Goal: Transaction & Acquisition: Register for event/course

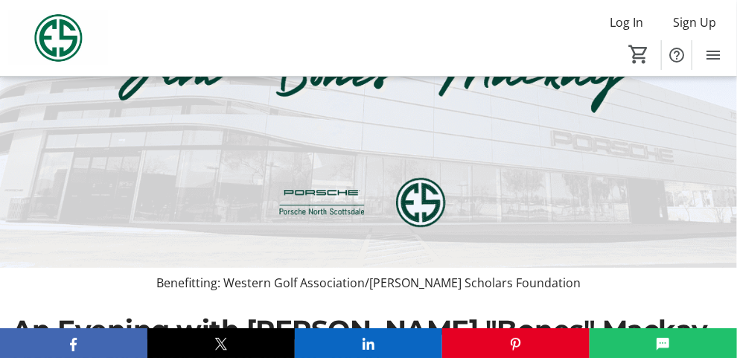
scroll to position [223, 0]
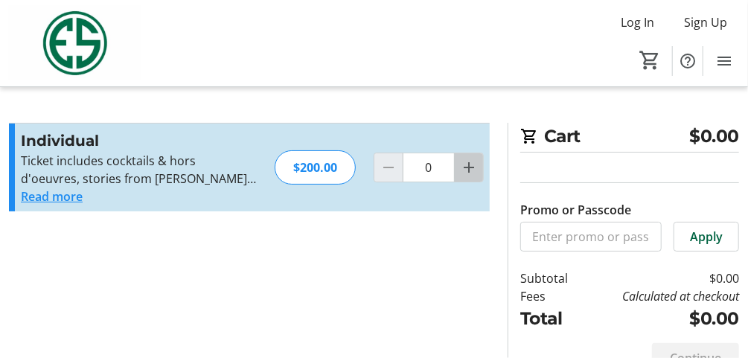
click at [471, 172] on mat-icon "Increment by one" at bounding box center [469, 168] width 18 height 18
type input "1"
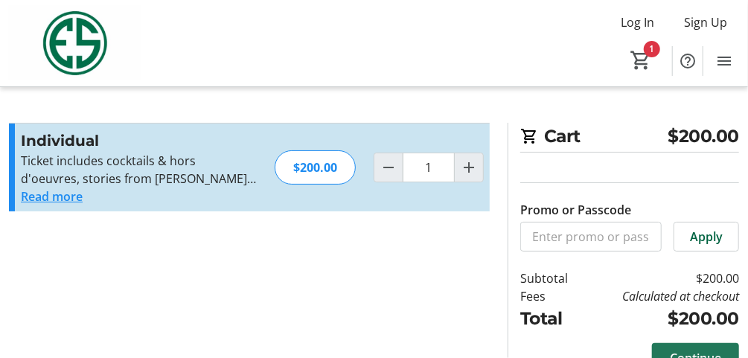
click at [695, 349] on span "Continue" at bounding box center [695, 358] width 51 height 18
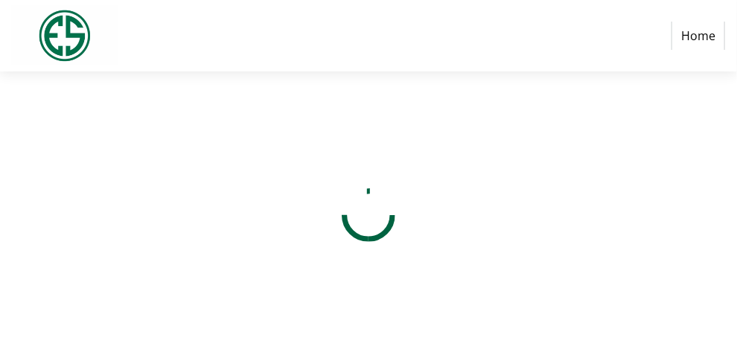
select select "US"
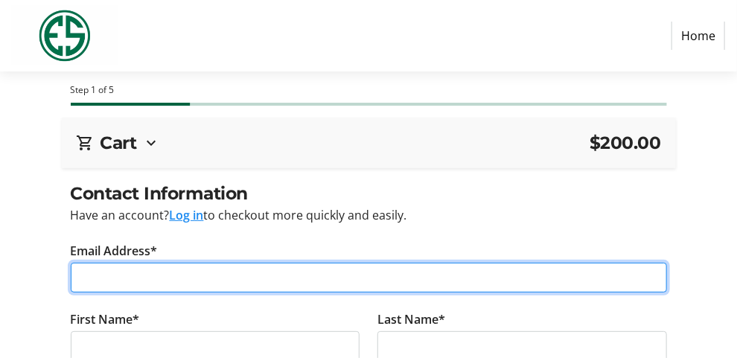
click at [153, 263] on input "Email Address*" at bounding box center [369, 278] width 596 height 30
type input "[EMAIL_ADDRESS][DOMAIN_NAME]"
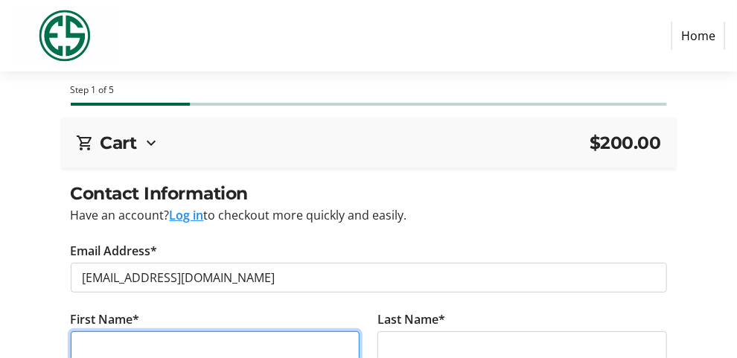
type input "[PERSON_NAME]"
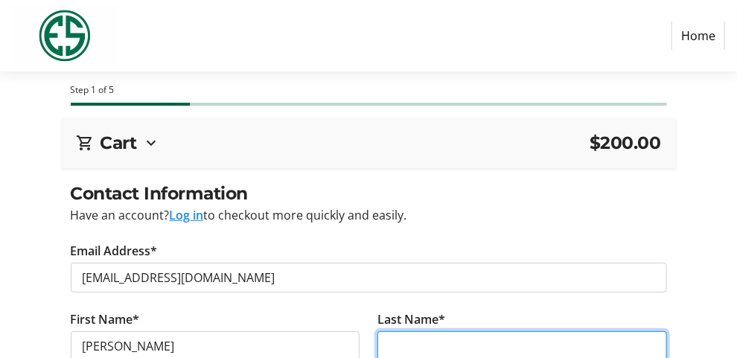
type input "[PERSON_NAME]"
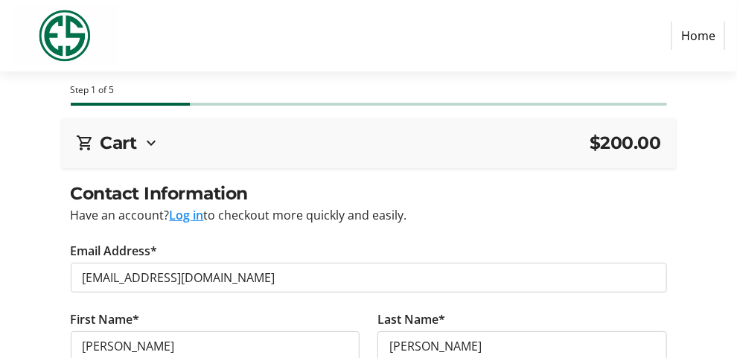
type input "[STREET_ADDRESS]"
type input "Scottsdale"
type input "85262"
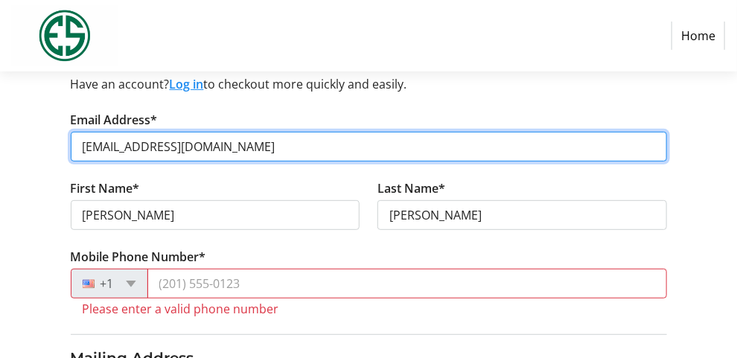
scroll to position [149, 0]
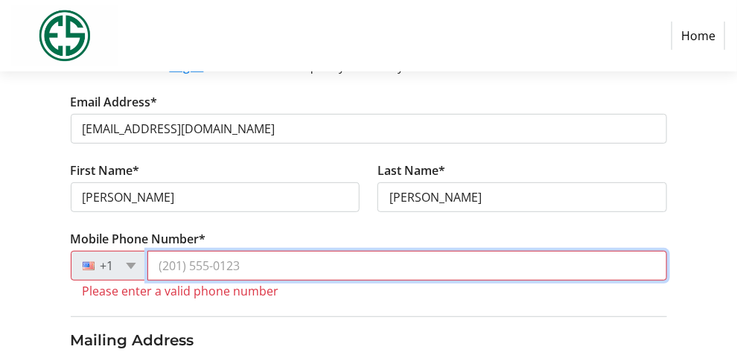
click at [222, 251] on input "Mobile Phone Number*" at bounding box center [407, 266] width 520 height 30
type input "[PHONE_NUMBER]"
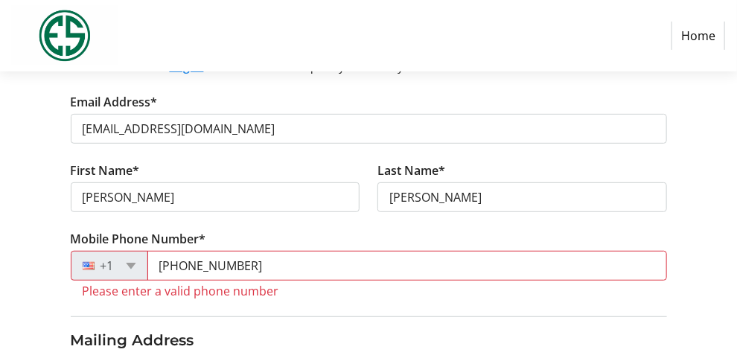
select select "NJ"
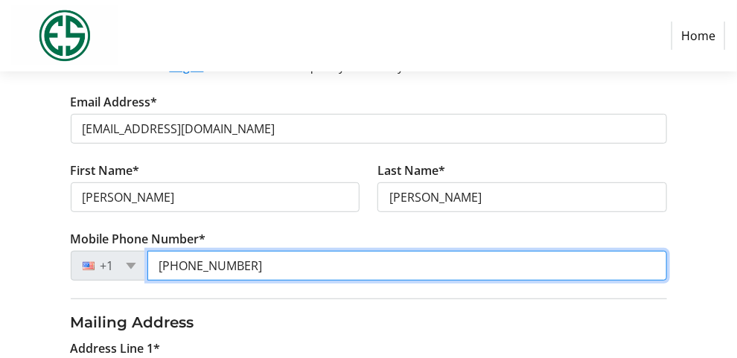
type input "[PHONE_NUMBER]"
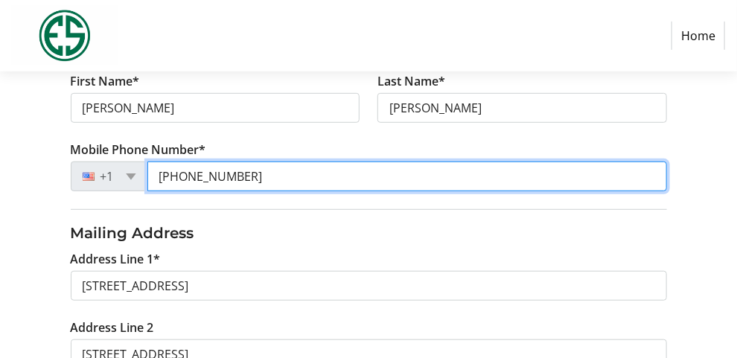
scroll to position [372, 0]
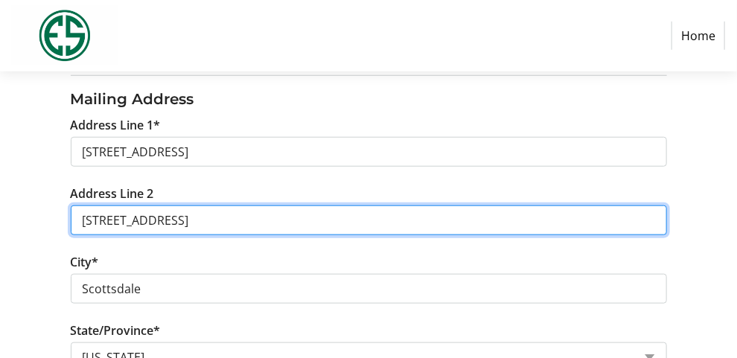
drag, startPoint x: 231, startPoint y: 201, endPoint x: 68, endPoint y: 201, distance: 163.0
click at [68, 201] on tr-form-field "Address Line 2 [STREET_ADDRESS]" at bounding box center [369, 219] width 614 height 68
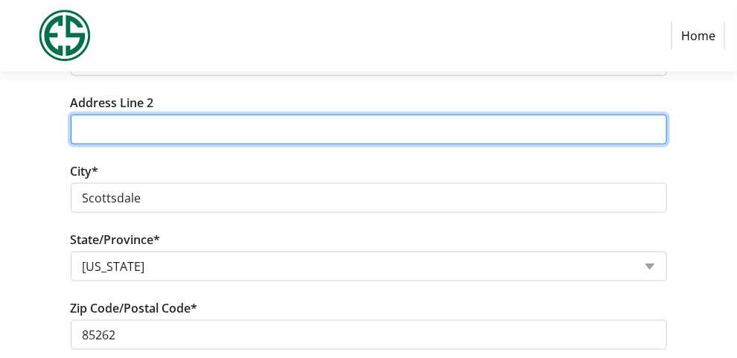
scroll to position [521, 0]
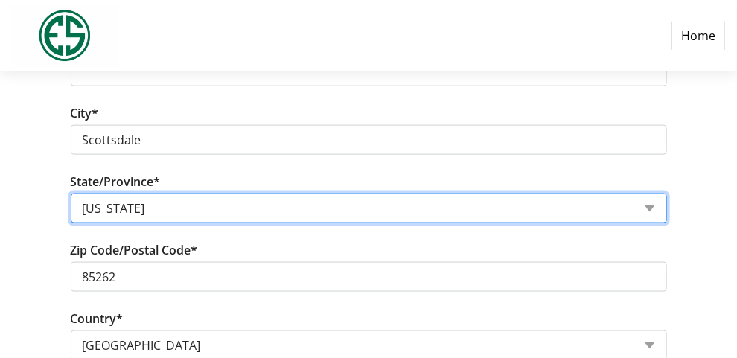
click at [167, 194] on select "State or Province State or [GEOGRAPHIC_DATA][US_STATE][GEOGRAPHIC_DATA] [US_STA…" at bounding box center [369, 209] width 596 height 30
select select "AZ"
click at [71, 194] on select "State or Province State or [GEOGRAPHIC_DATA][US_STATE][GEOGRAPHIC_DATA] [US_STA…" at bounding box center [369, 209] width 596 height 30
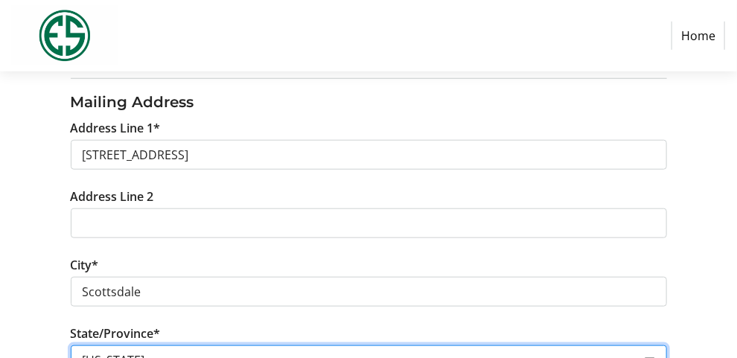
scroll to position [383, 0]
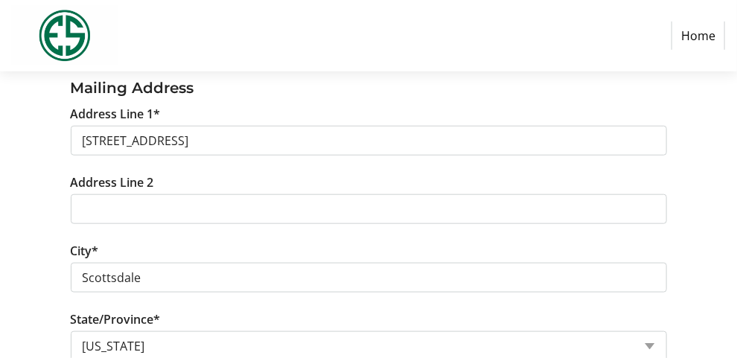
click at [0, 0] on span "Continue" at bounding box center [0, 0] width 0 height 0
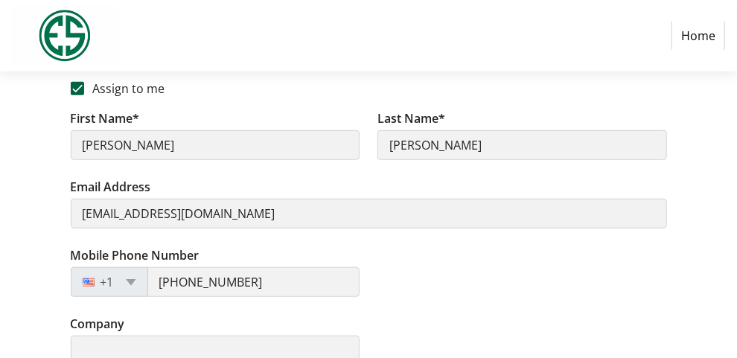
scroll to position [300, 0]
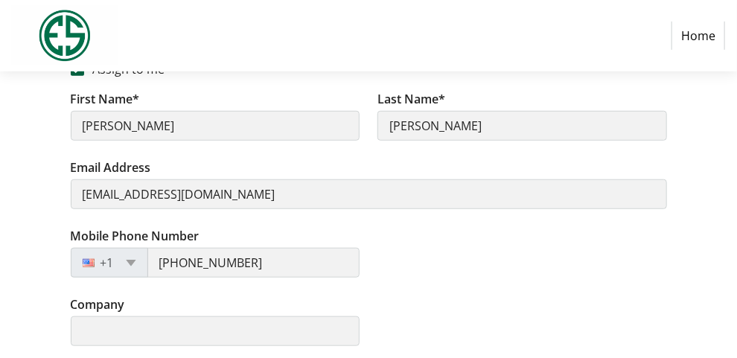
click at [0, 0] on span "Continue" at bounding box center [0, 0] width 0 height 0
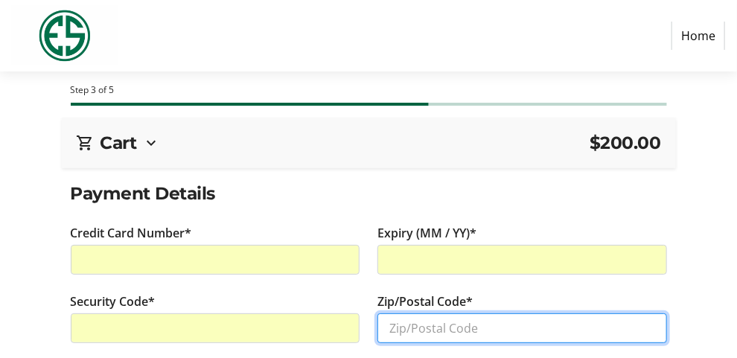
click at [377, 313] on input "Zip/Postal Code*" at bounding box center [522, 328] width 290 height 30
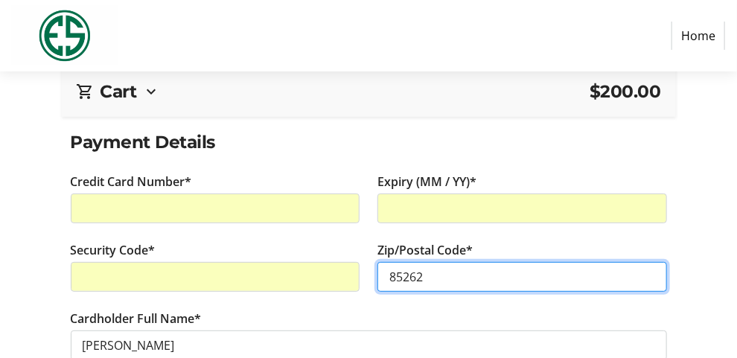
scroll to position [69, 0]
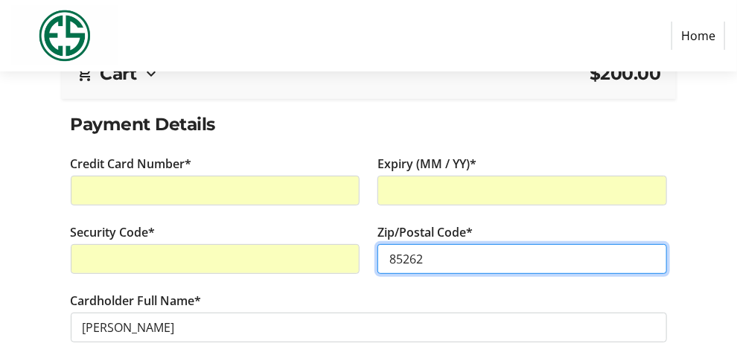
type input "85262"
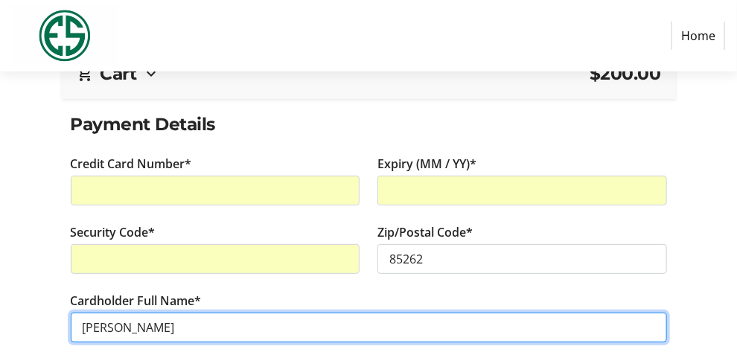
click at [121, 313] on input "[PERSON_NAME]" at bounding box center [369, 328] width 596 height 30
type input "[PERSON_NAME]"
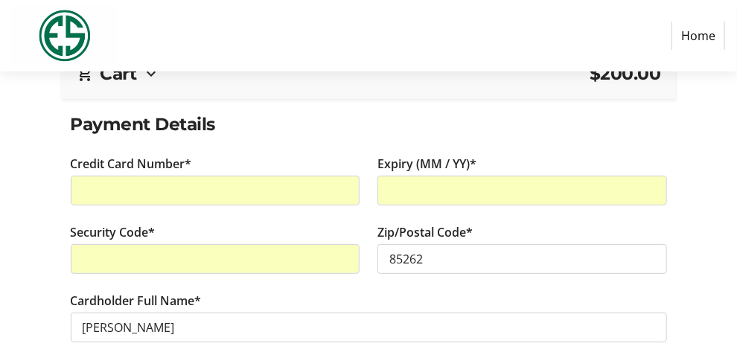
click at [0, 0] on span "Continue" at bounding box center [0, 0] width 0 height 0
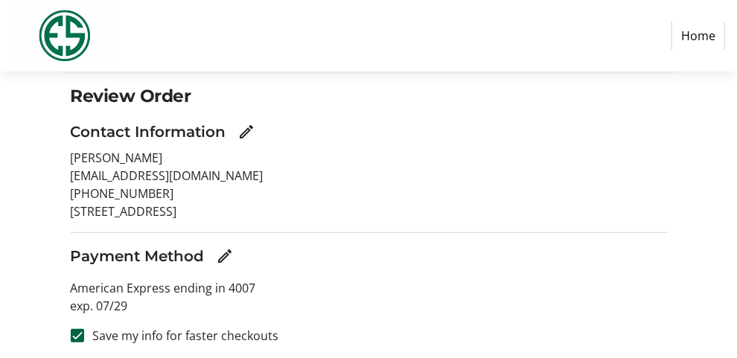
scroll to position [109, 0]
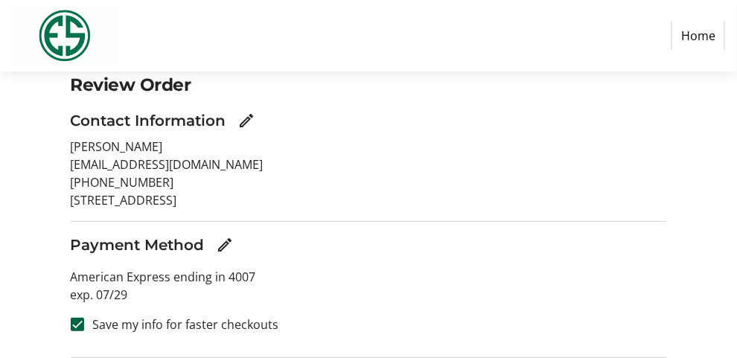
click at [0, 0] on span "Complete Purchase" at bounding box center [0, 0] width 0 height 0
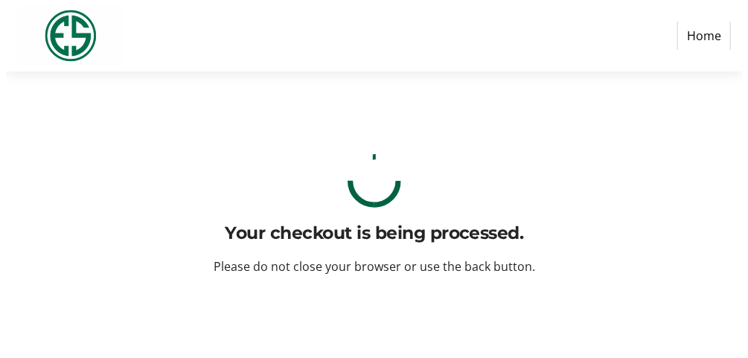
scroll to position [0, 0]
